Goal: Find specific page/section: Find specific page/section

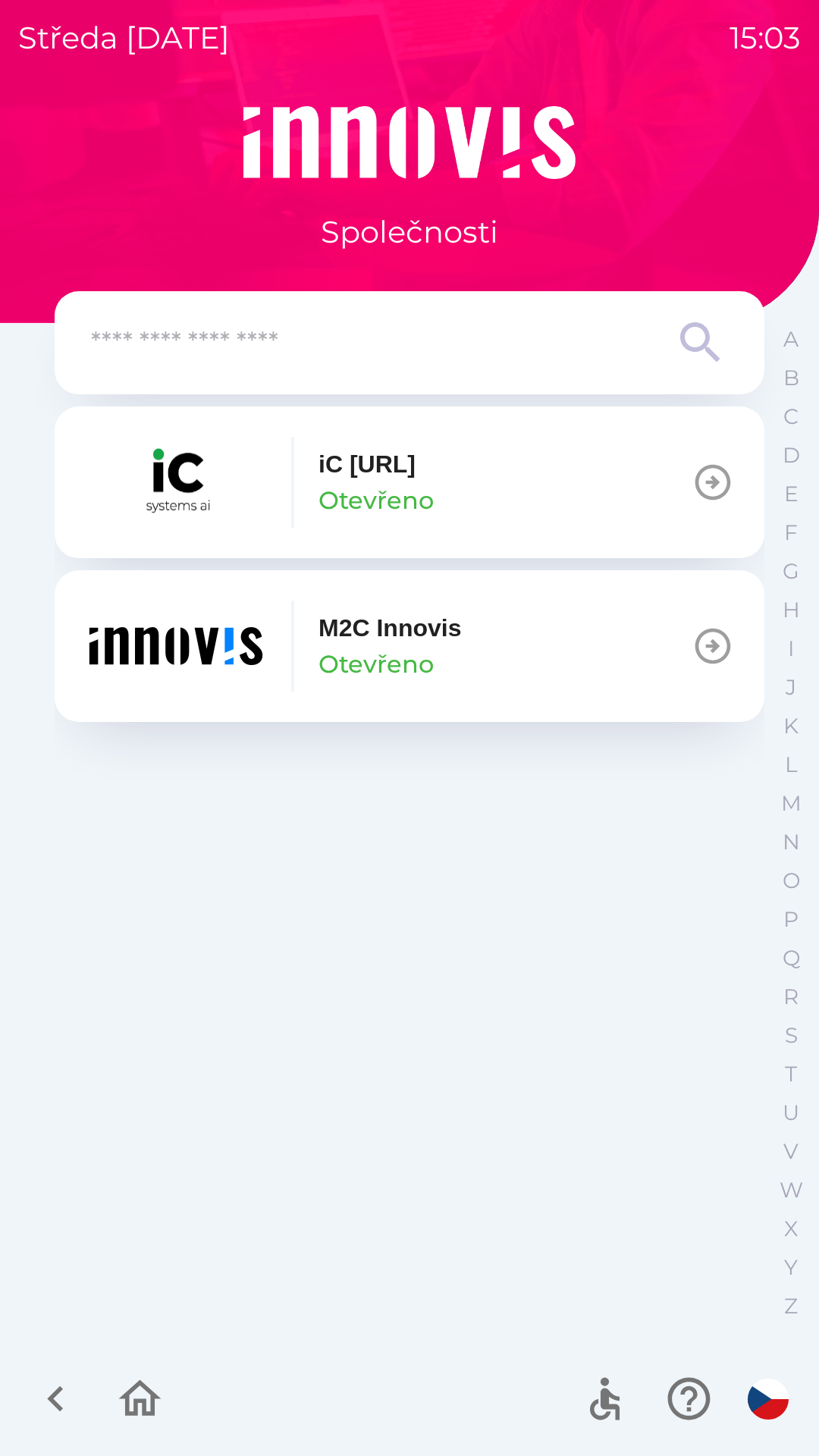
click at [312, 357] on input "text" at bounding box center [379, 343] width 576 height 41
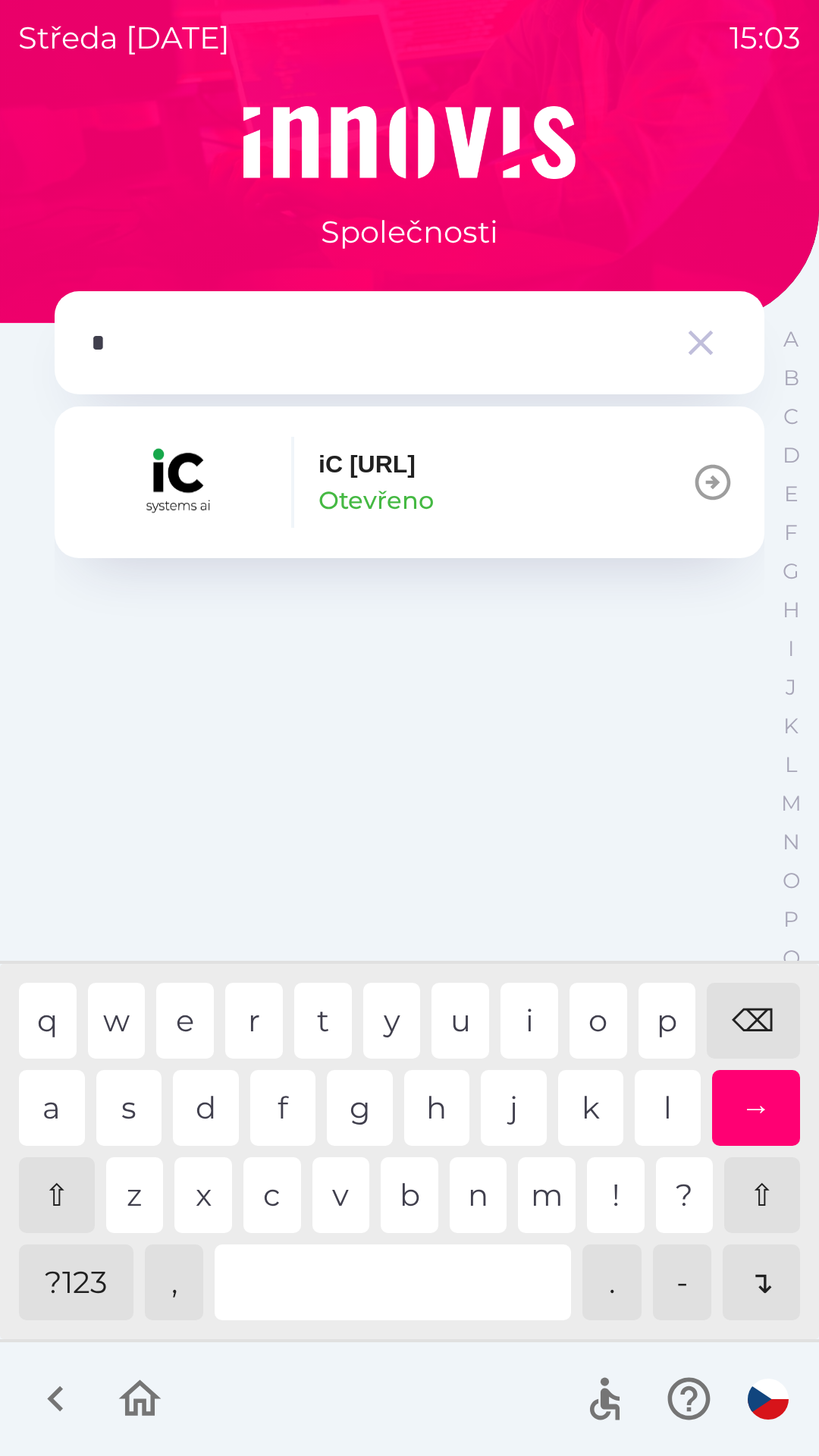
click at [323, 1021] on div "t" at bounding box center [323, 1020] width 58 height 76
click at [181, 1017] on div "e" at bounding box center [184, 1020] width 58 height 76
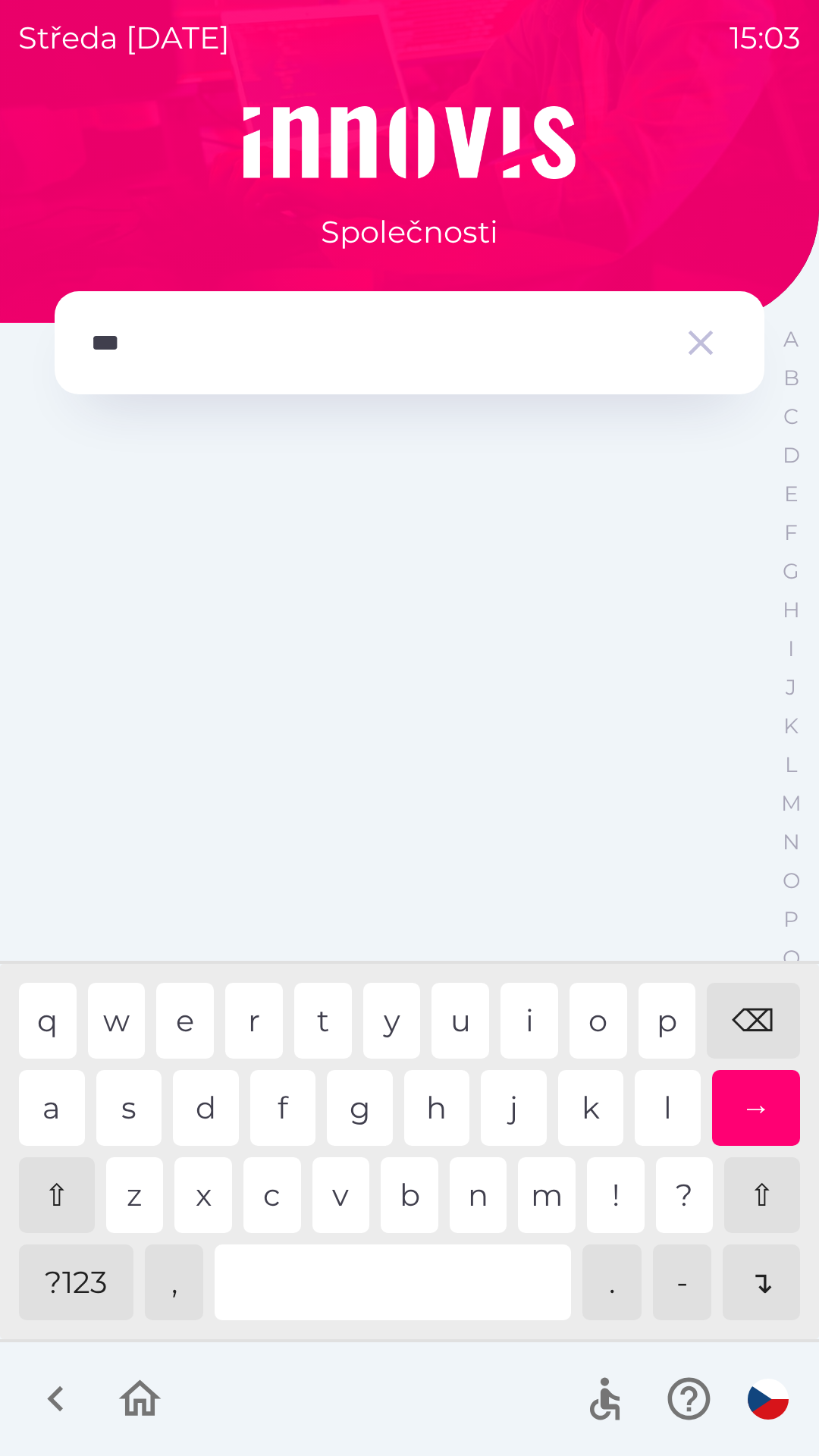
click at [290, 1181] on div "c" at bounding box center [272, 1195] width 58 height 76
click at [430, 1110] on div "h" at bounding box center [437, 1108] width 66 height 76
click at [320, 1007] on div "t" at bounding box center [323, 1020] width 58 height 76
click at [521, 1017] on div "i" at bounding box center [529, 1020] width 58 height 76
click at [61, 1111] on div "a" at bounding box center [52, 1108] width 66 height 76
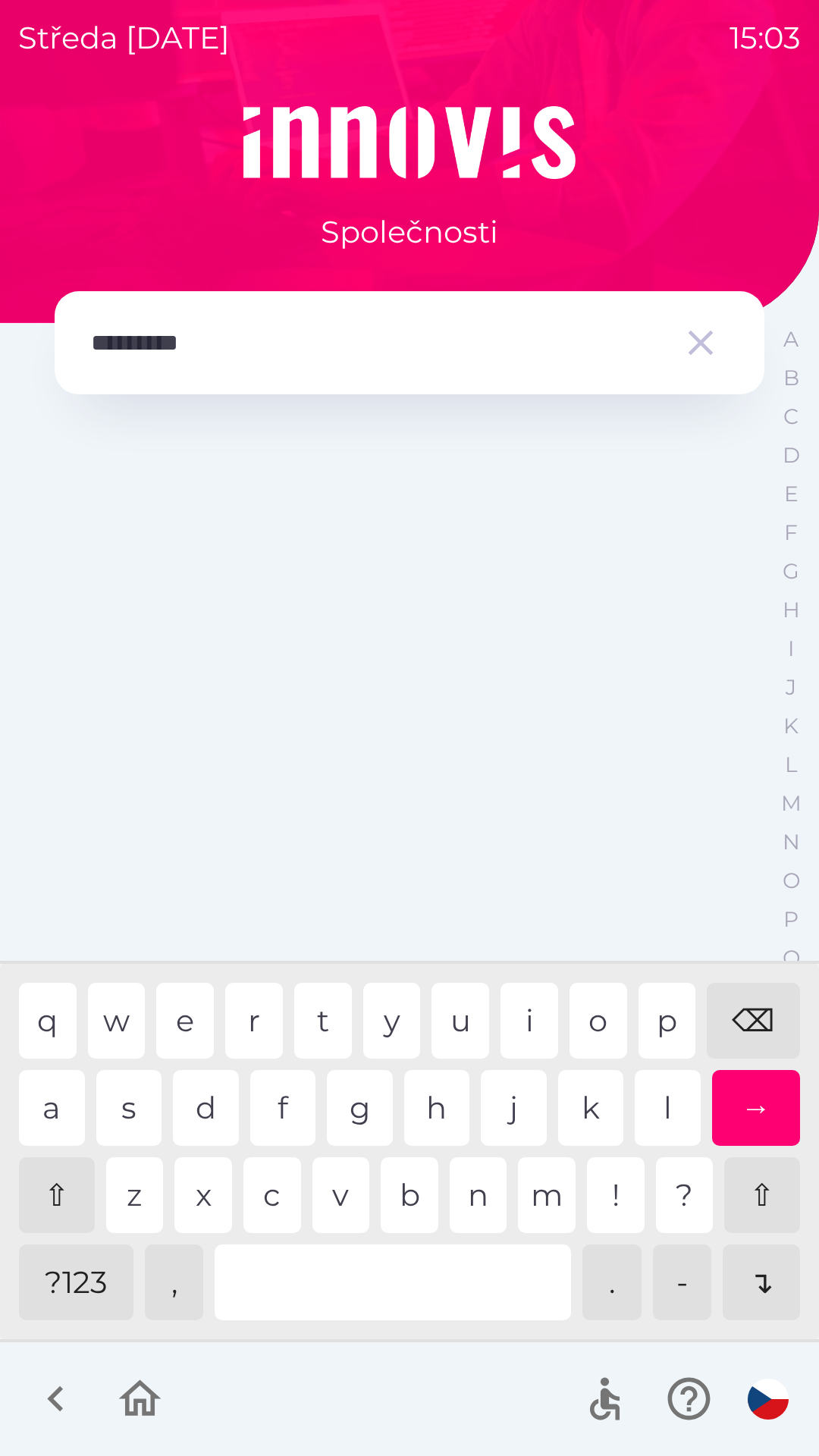
type input "**********"
click at [133, 1110] on div "s" at bounding box center [129, 1108] width 66 height 76
click at [764, 1080] on div "→" at bounding box center [756, 1108] width 88 height 76
click at [692, 342] on icon "button" at bounding box center [700, 342] width 42 height 42
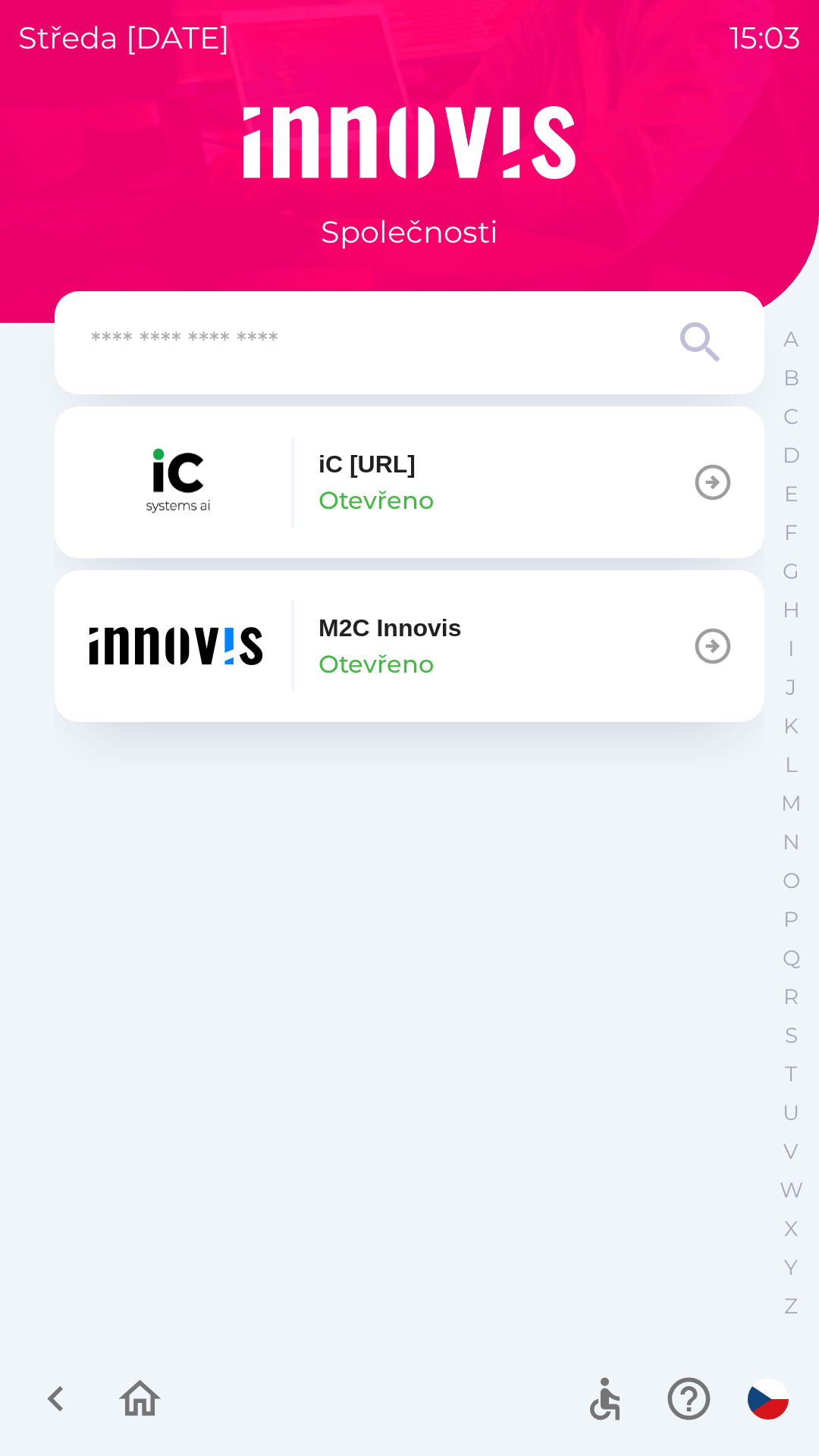
click at [244, 360] on input "text" at bounding box center [379, 343] width 576 height 41
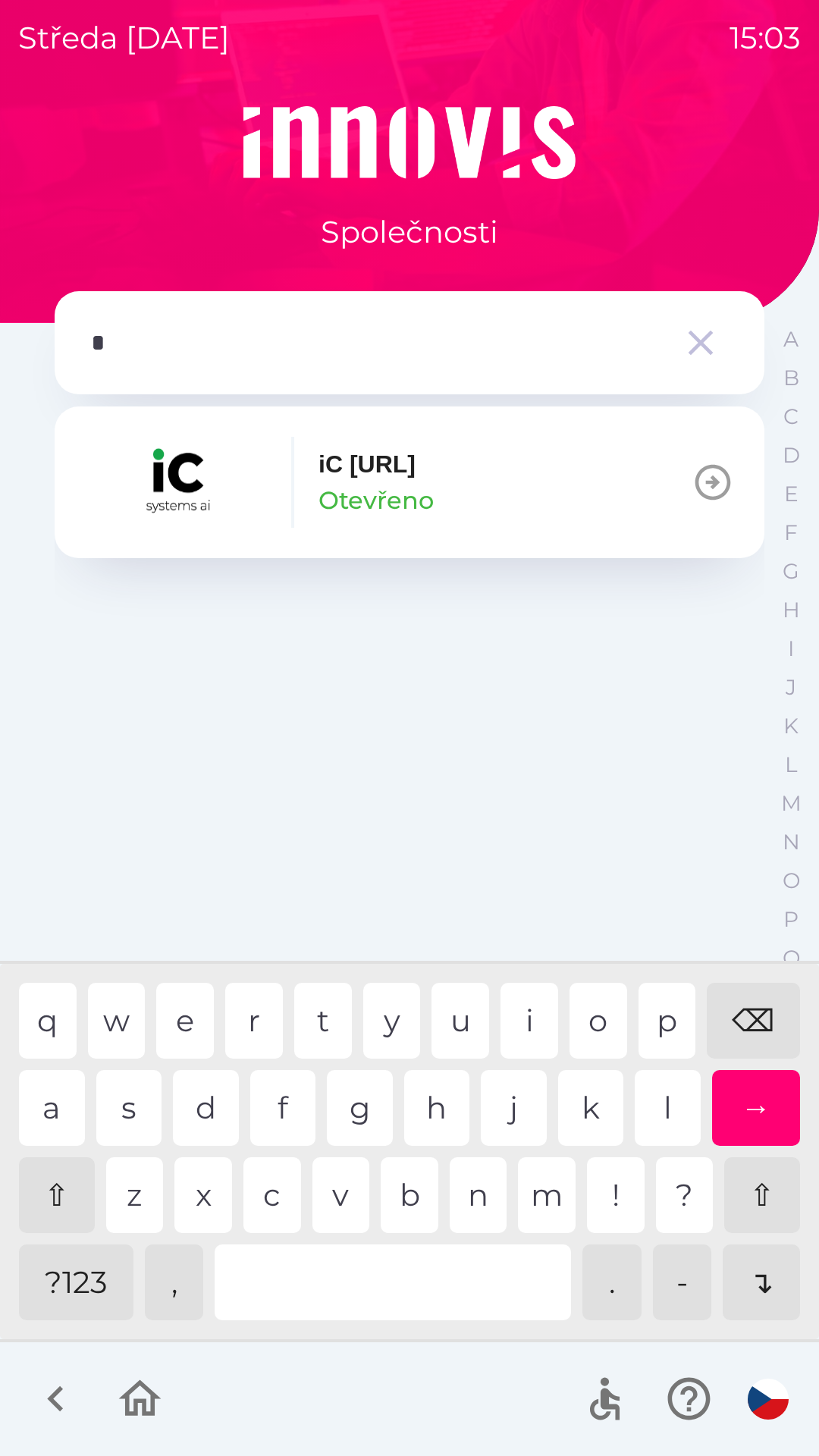
click at [326, 1006] on div "t" at bounding box center [323, 1020] width 58 height 76
click at [194, 1005] on div "e" at bounding box center [184, 1020] width 58 height 76
click at [223, 1278] on div at bounding box center [393, 1282] width 356 height 76
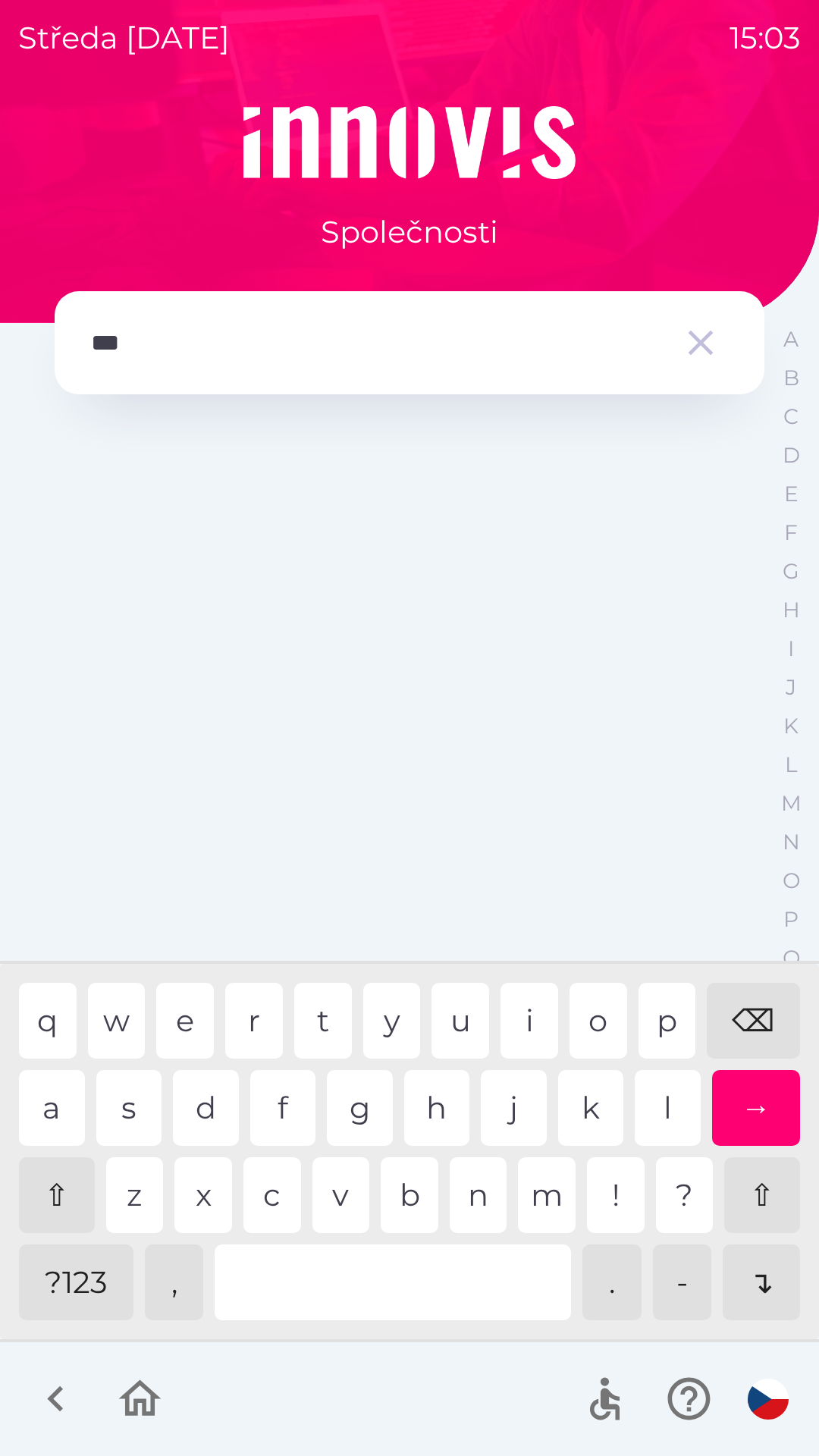
click at [271, 1191] on div "c" at bounding box center [272, 1195] width 58 height 76
type input "****"
click at [443, 1083] on div "h" at bounding box center [437, 1108] width 66 height 76
click at [749, 1093] on div "→" at bounding box center [756, 1108] width 88 height 76
